Goal: Task Accomplishment & Management: Use online tool/utility

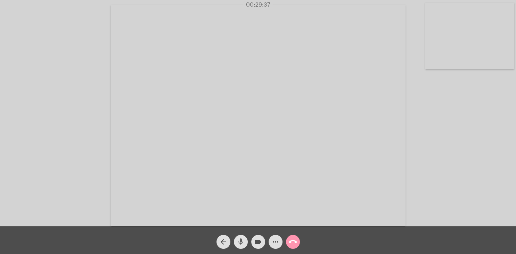
click at [245, 245] on mat-icon "mic" at bounding box center [241, 242] width 8 height 8
click at [245, 245] on mat-icon "mic_off" at bounding box center [241, 242] width 8 height 8
click at [354, 240] on div "arrow_back mic videocam more_horiz call_end" at bounding box center [258, 240] width 516 height 28
click at [291, 244] on mat-icon "call_end" at bounding box center [293, 242] width 8 height 8
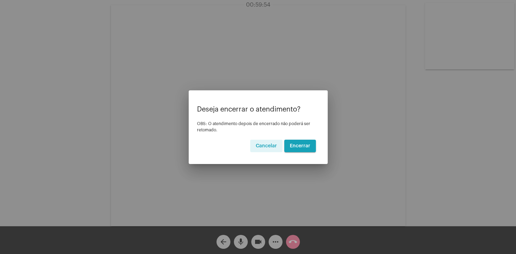
click at [301, 147] on span "Encerrar" at bounding box center [300, 145] width 20 height 5
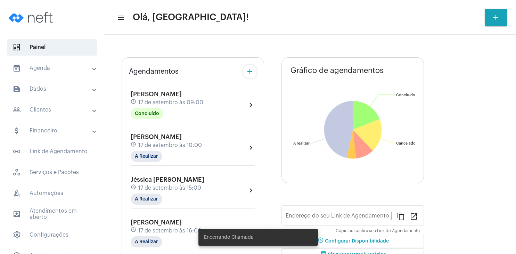
type input "[URL][DOMAIN_NAME]"
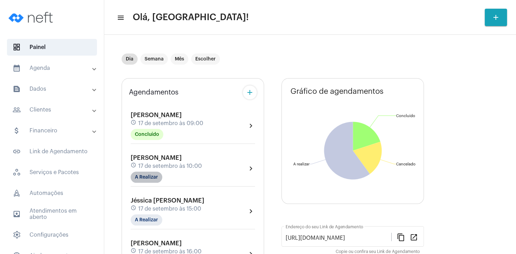
click at [144, 176] on mat-chip "A Realizar" at bounding box center [147, 177] width 32 height 11
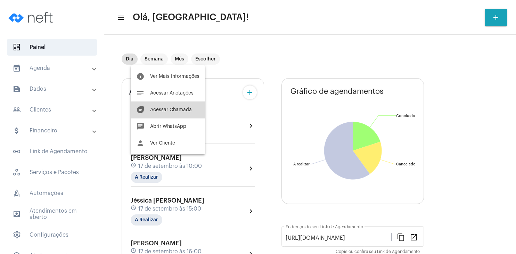
click at [171, 111] on span "Acessar Chamada" at bounding box center [171, 109] width 42 height 5
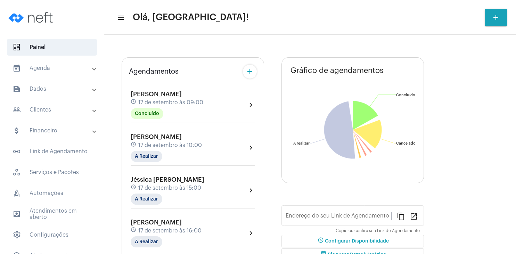
type input "[URL][DOMAIN_NAME]"
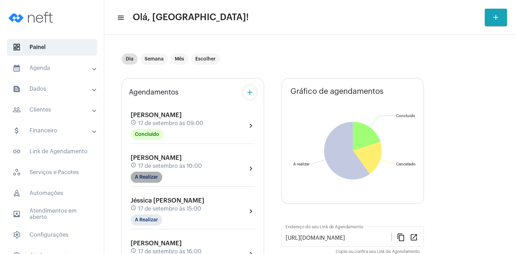
click at [153, 179] on mat-chip "A Realizar" at bounding box center [147, 177] width 32 height 11
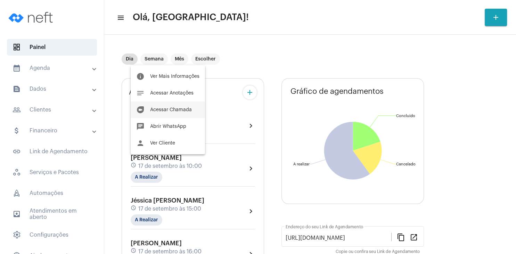
click at [167, 113] on button "duo [PERSON_NAME]" at bounding box center [168, 109] width 74 height 17
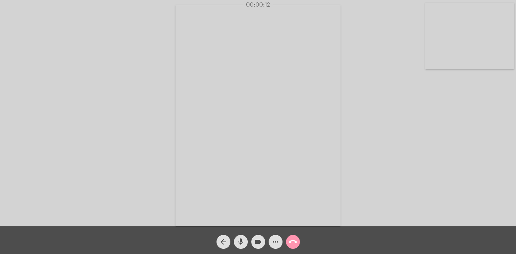
click at [391, 41] on div "Acessando Câmera e Microfone..." at bounding box center [258, 115] width 515 height 226
